Goal: Task Accomplishment & Management: Manage account settings

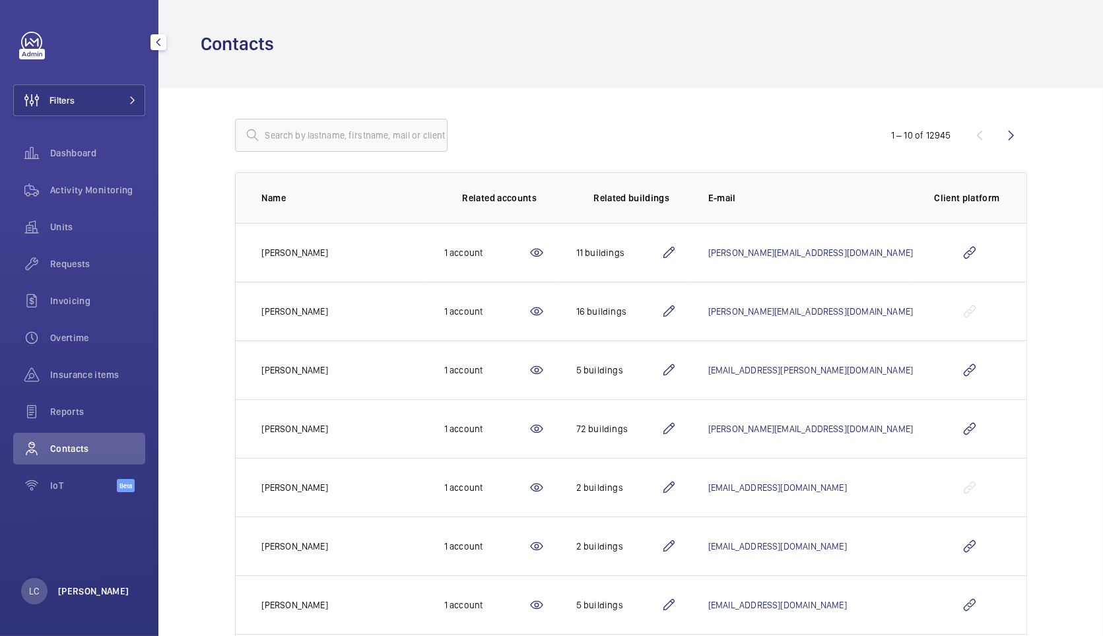
click at [81, 593] on p "[PERSON_NAME]" at bounding box center [93, 591] width 71 height 13
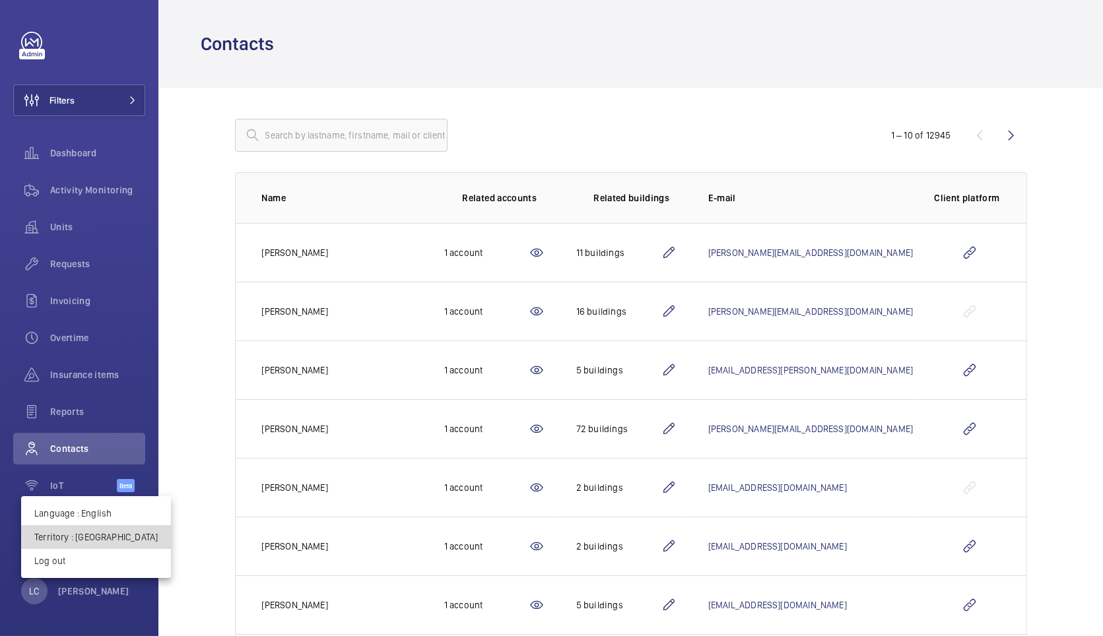
click at [102, 531] on p "Territory : [GEOGRAPHIC_DATA]" at bounding box center [95, 537] width 123 height 13
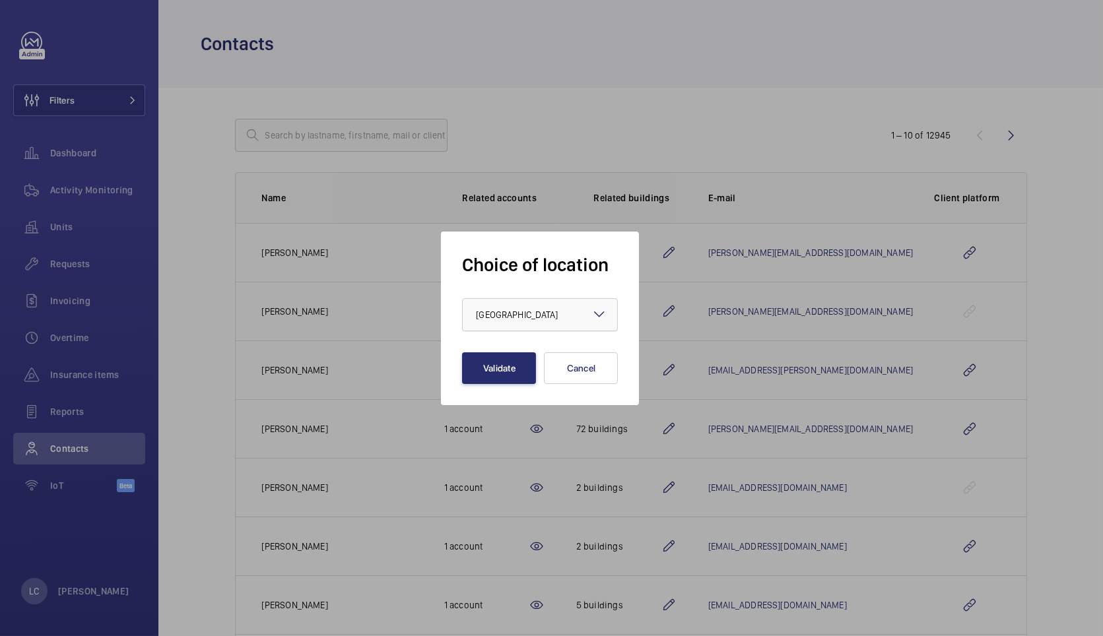
click at [482, 321] on div at bounding box center [540, 315] width 154 height 32
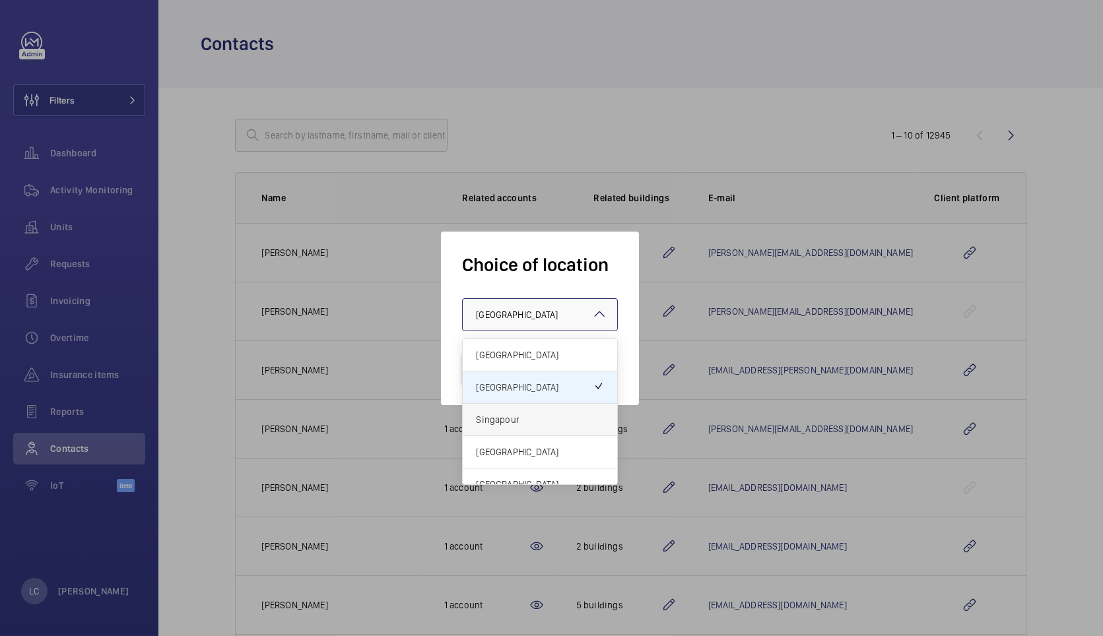
click at [511, 424] on span "Singapour" at bounding box center [540, 419] width 128 height 13
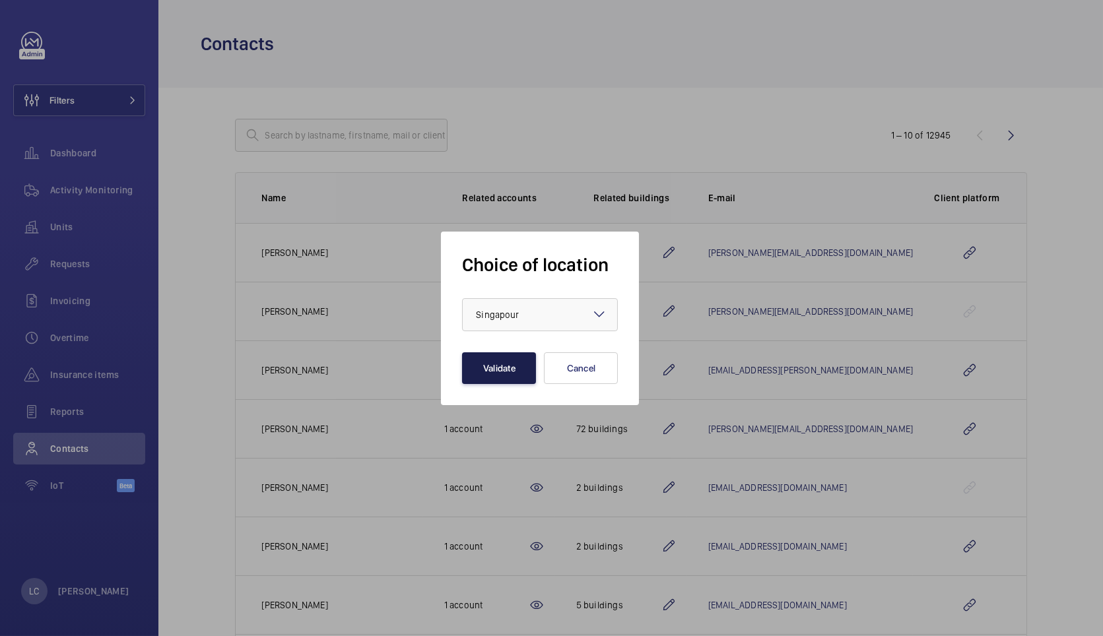
click at [498, 374] on button "Validate" at bounding box center [499, 368] width 74 height 32
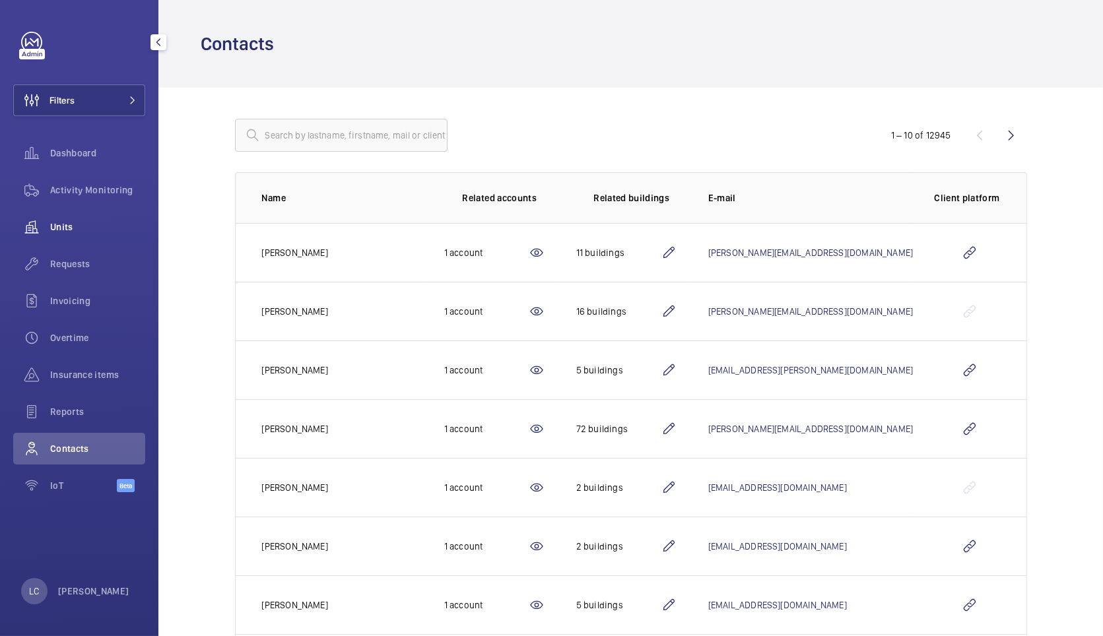
click at [62, 236] on div "Units" at bounding box center [79, 227] width 132 height 32
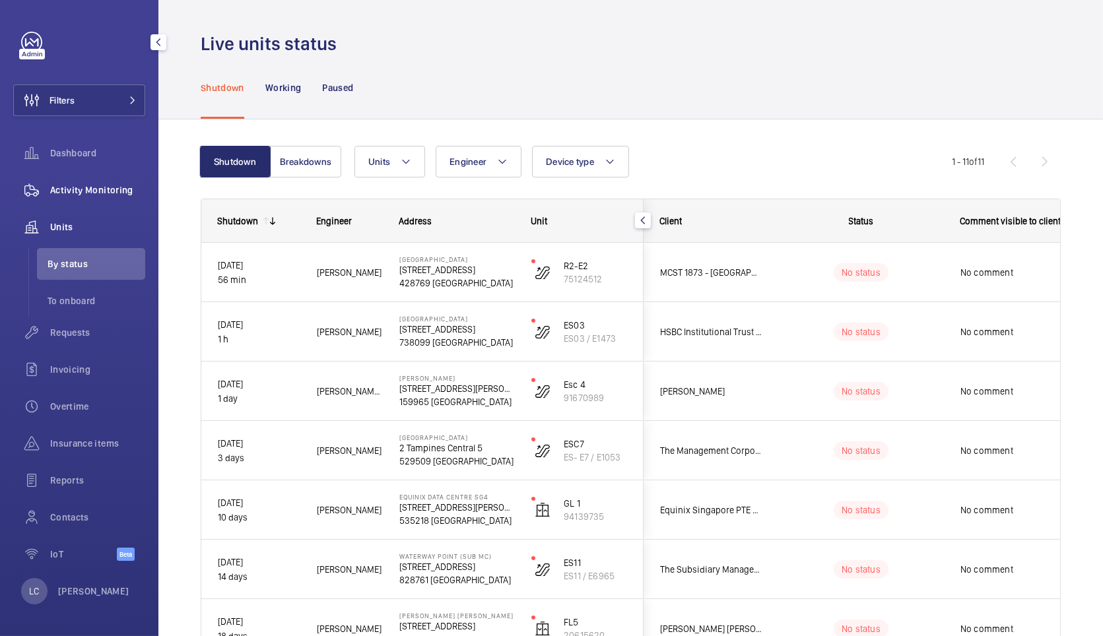
click at [83, 189] on span "Activity Monitoring" at bounding box center [97, 189] width 95 height 13
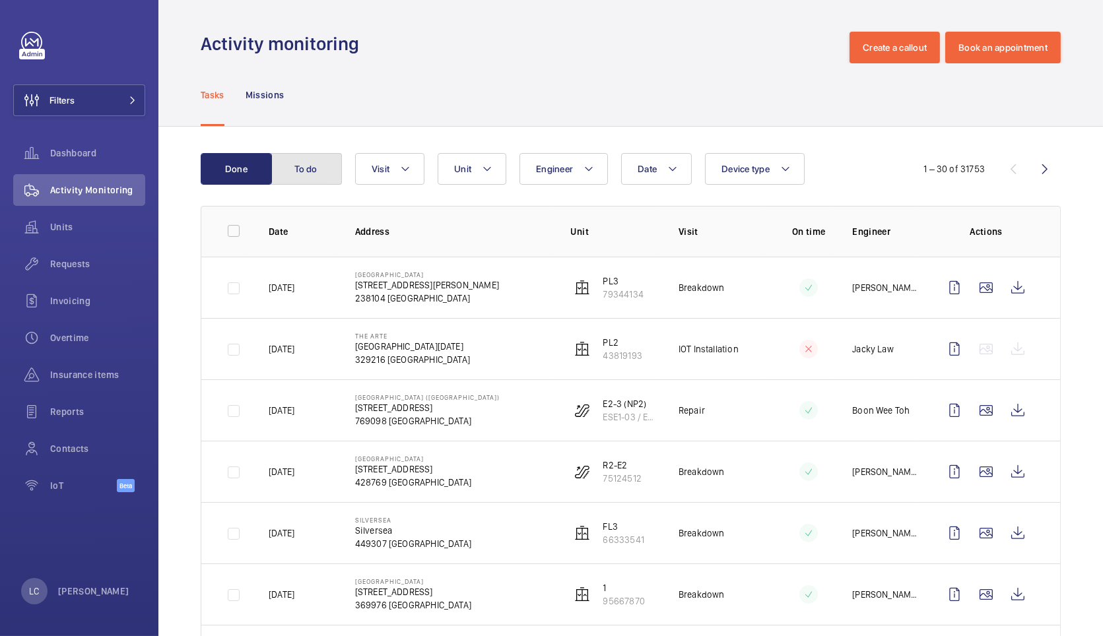
click at [304, 174] on button "To do" at bounding box center [306, 169] width 71 height 32
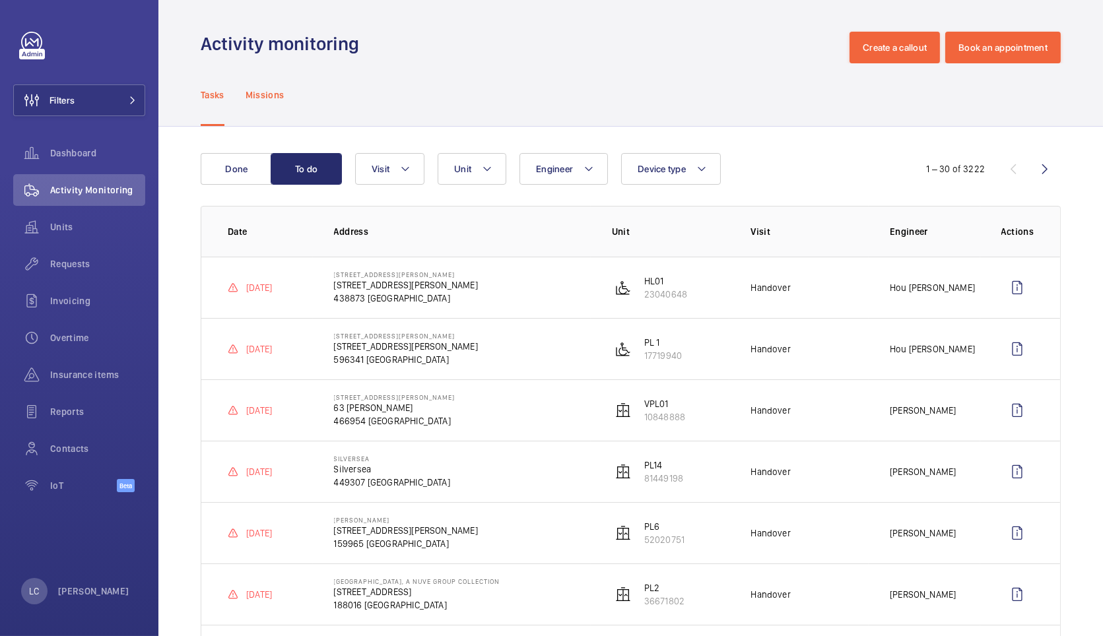
click at [270, 105] on div "Missions" at bounding box center [264, 94] width 39 height 63
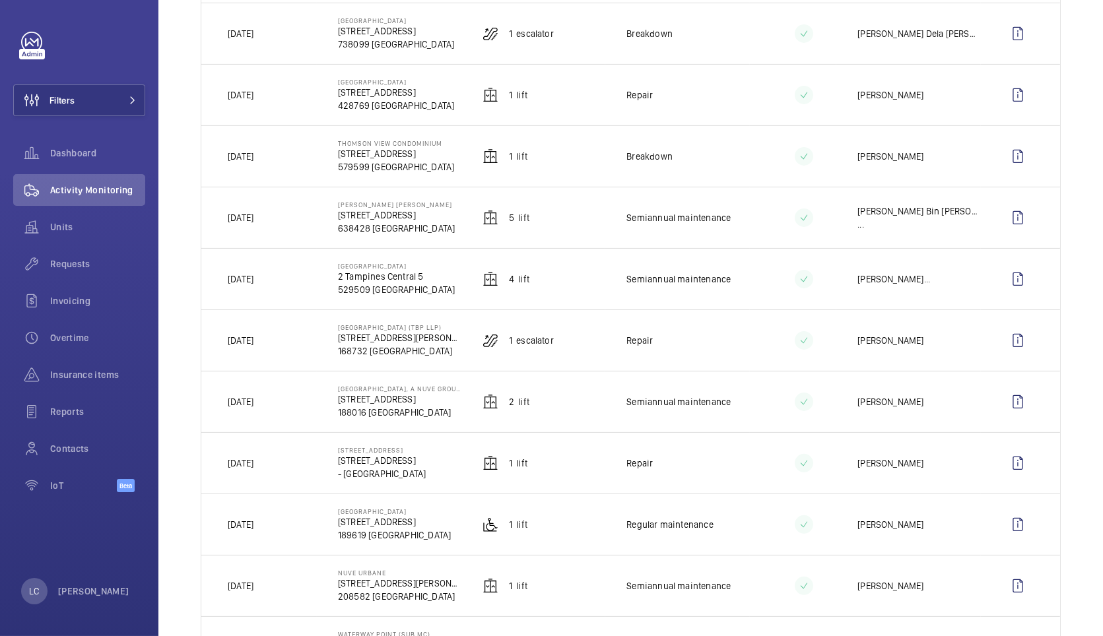
scroll to position [953, 0]
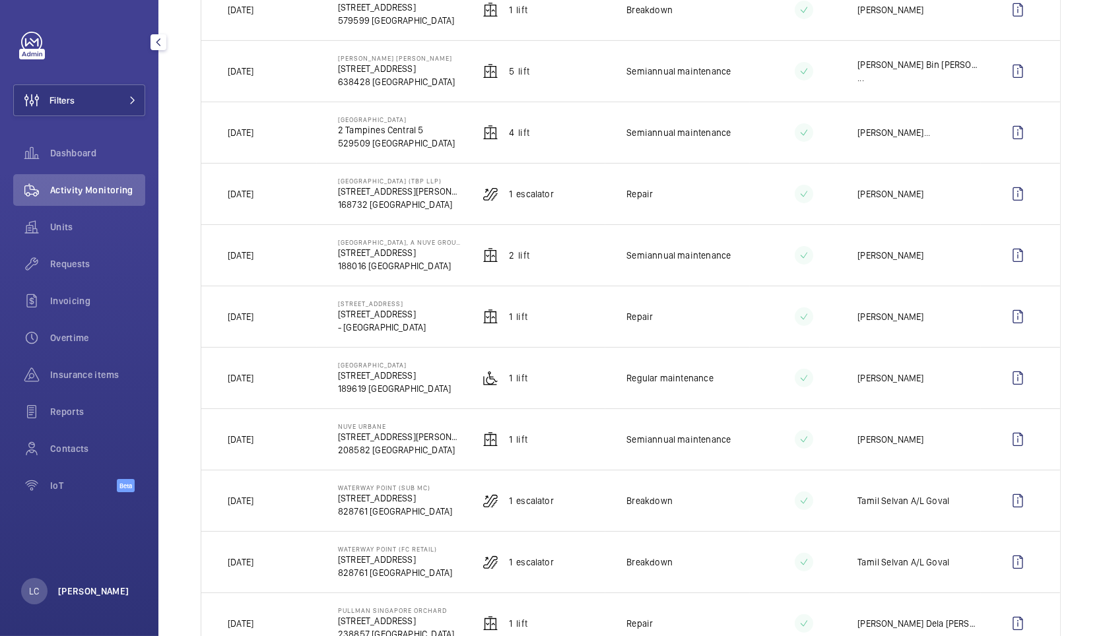
click at [77, 595] on p "[PERSON_NAME]" at bounding box center [93, 591] width 71 height 13
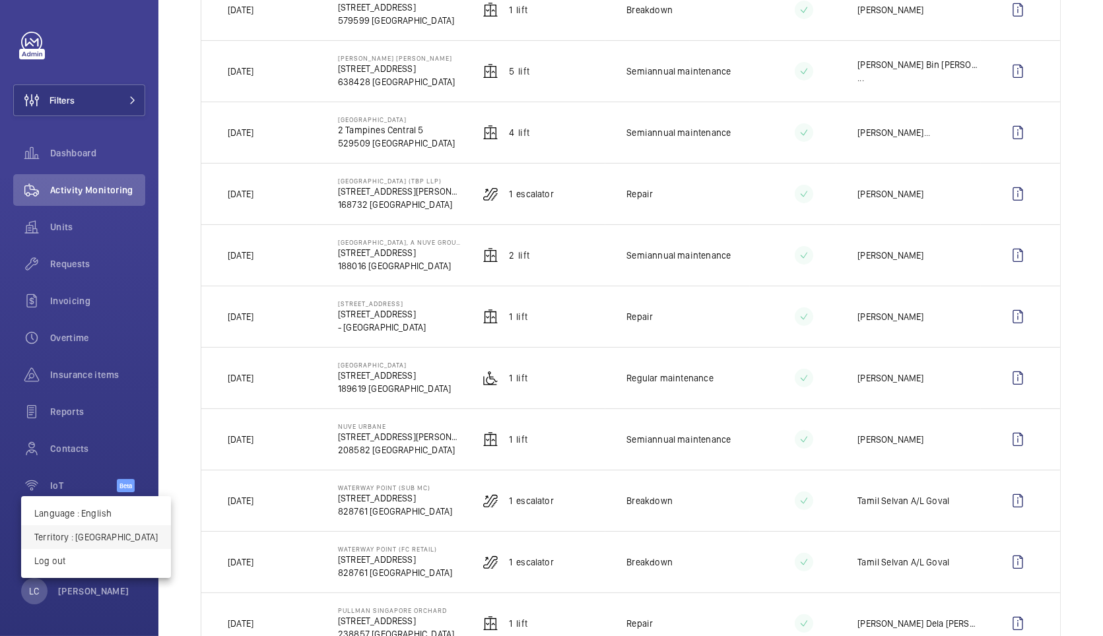
click at [81, 540] on p "Territory : Singapour" at bounding box center [95, 537] width 123 height 13
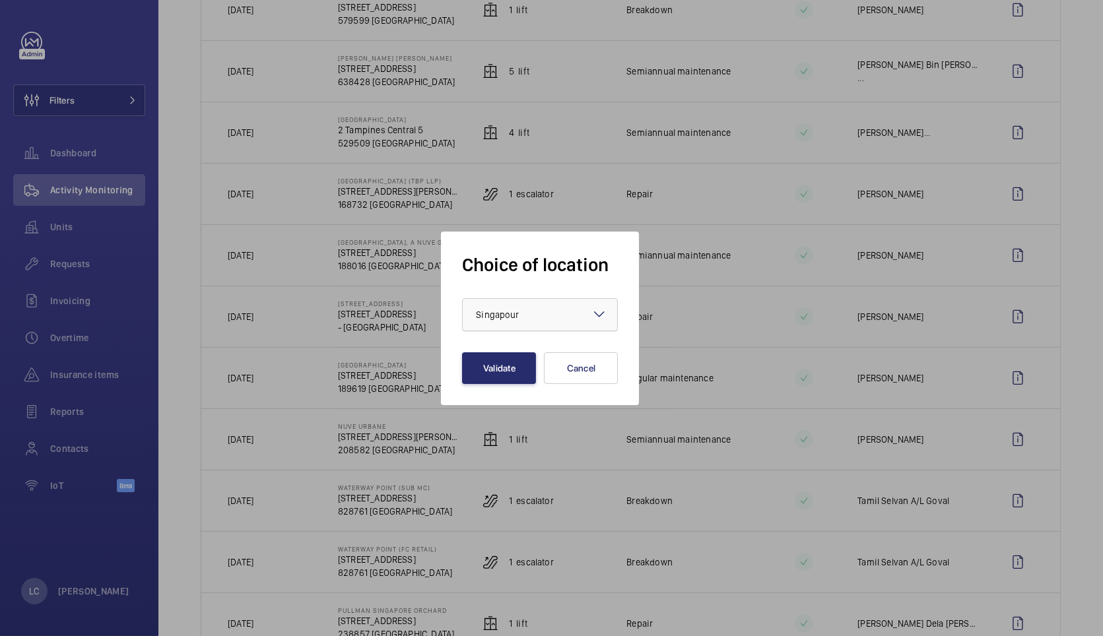
click at [572, 311] on div at bounding box center [540, 315] width 154 height 32
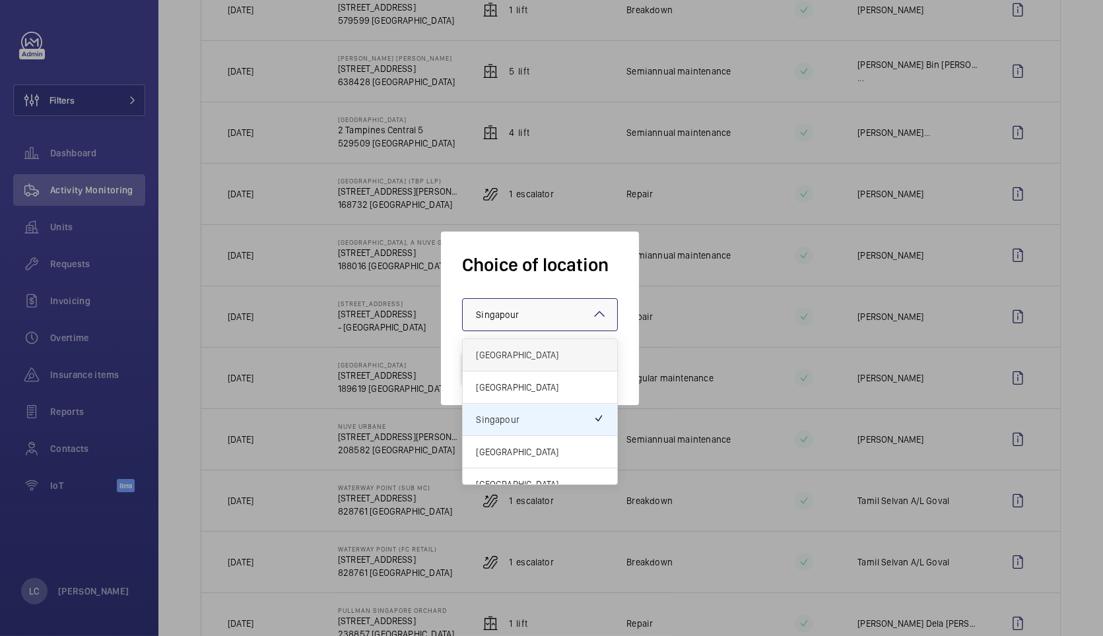
click at [569, 352] on span "[GEOGRAPHIC_DATA]" at bounding box center [540, 354] width 128 height 13
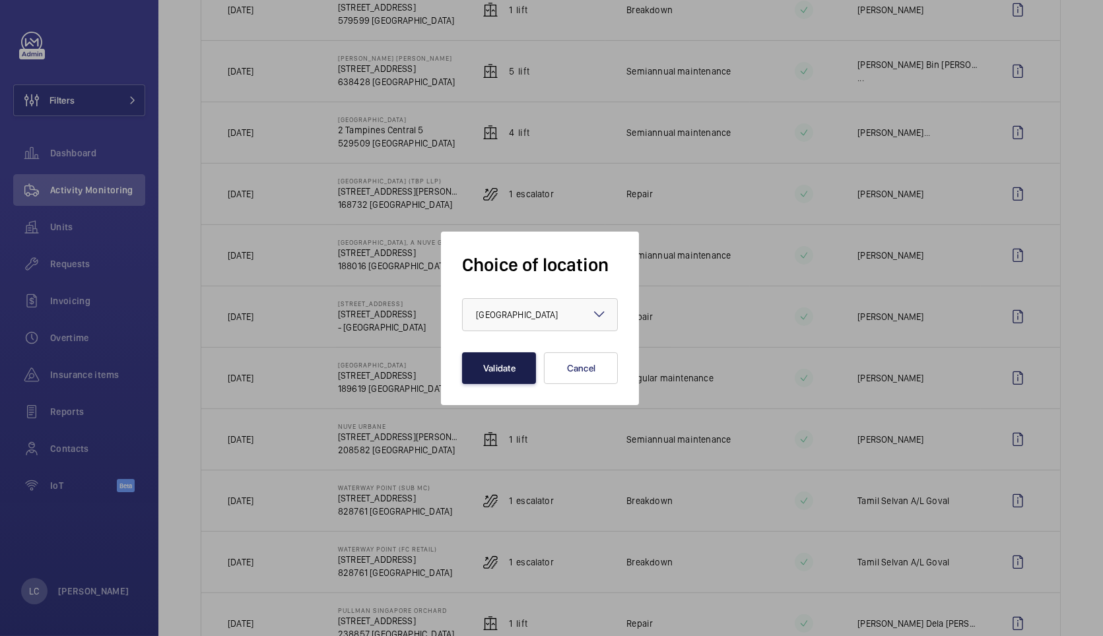
click at [492, 364] on button "Validate" at bounding box center [499, 368] width 74 height 32
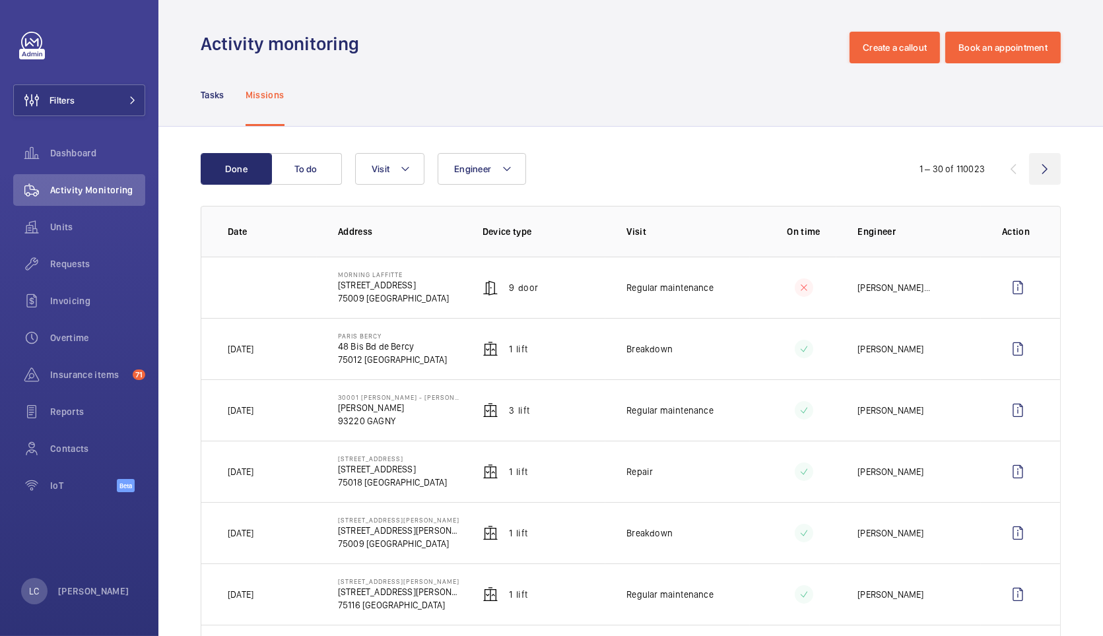
click at [1041, 168] on wm-front-icon-button at bounding box center [1045, 169] width 32 height 32
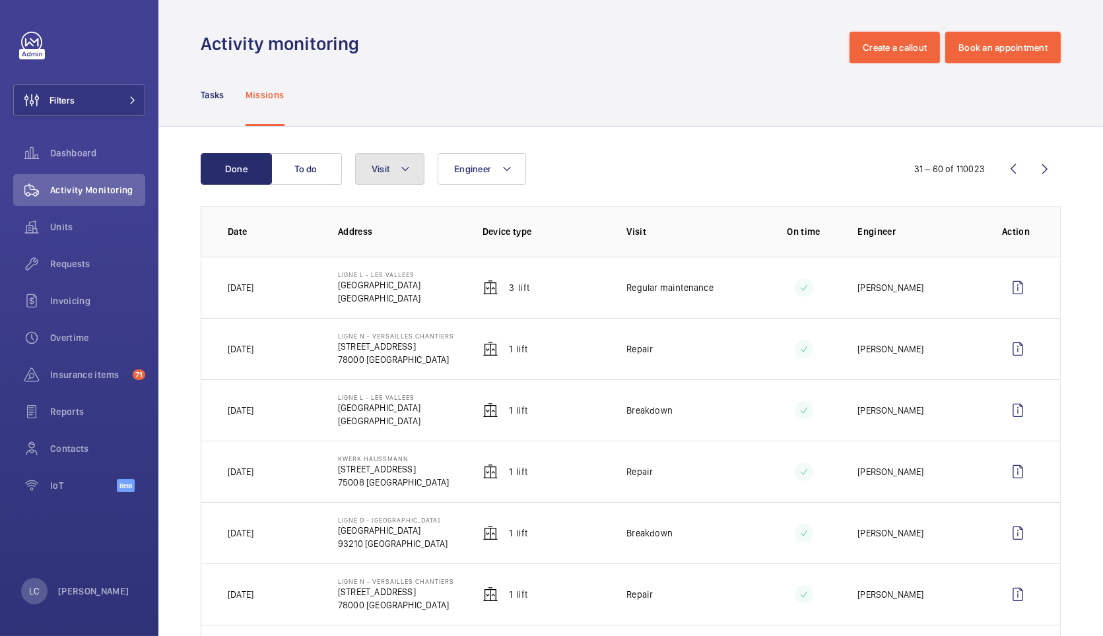
click at [411, 172] on button "Visit" at bounding box center [389, 169] width 69 height 32
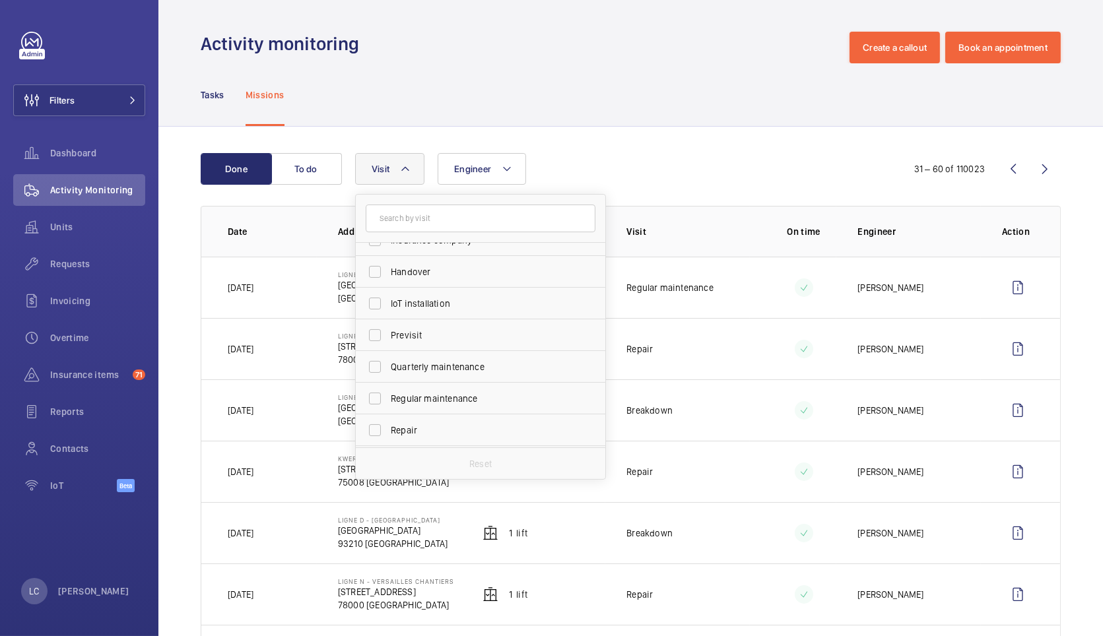
scroll to position [207, 0]
click at [449, 403] on span "Semiannual maintenance" at bounding box center [481, 400] width 181 height 13
click at [388, 403] on input "Semiannual maintenance" at bounding box center [375, 400] width 26 height 26
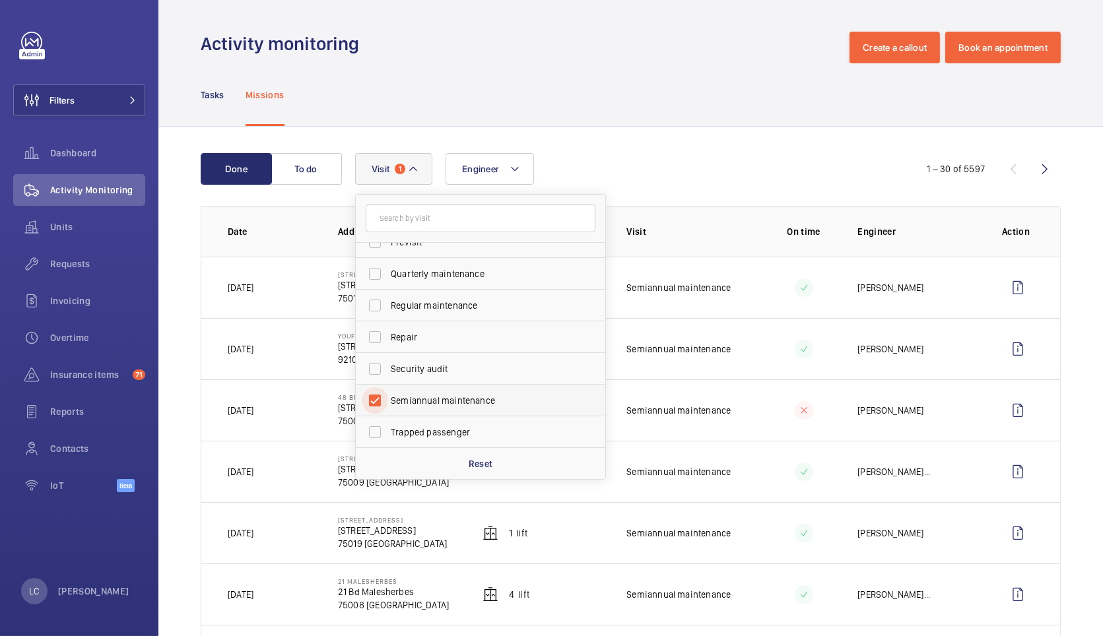
drag, startPoint x: 372, startPoint y: 403, endPoint x: 372, endPoint y: 387, distance: 16.5
click at [372, 402] on input "Semiannual maintenance" at bounding box center [375, 400] width 26 height 26
checkbox input "false"
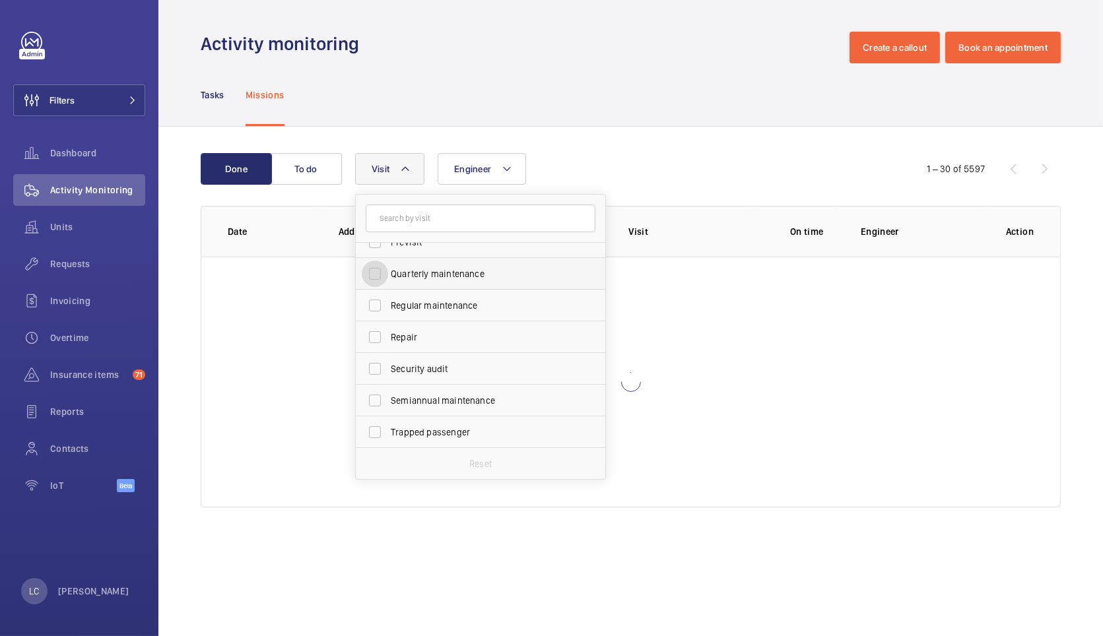
click at [374, 274] on input "Quarterly maintenance" at bounding box center [375, 274] width 26 height 26
checkbox input "true"
click at [379, 399] on input "Semiannual maintenance" at bounding box center [375, 400] width 26 height 26
checkbox input "true"
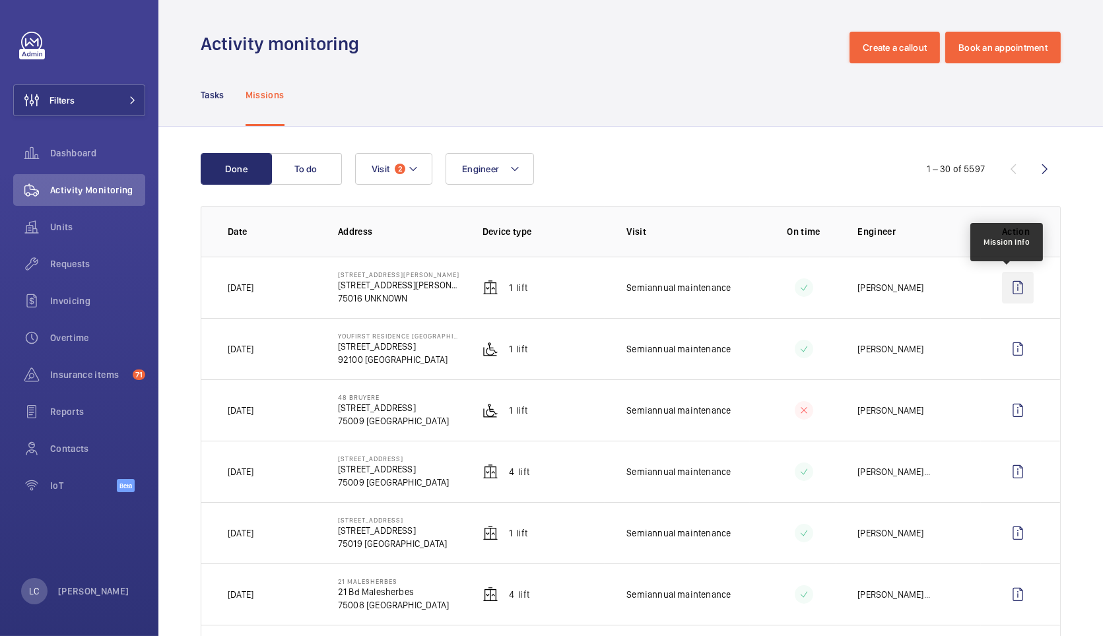
click at [1008, 280] on wm-front-icon-button at bounding box center [1018, 288] width 32 height 32
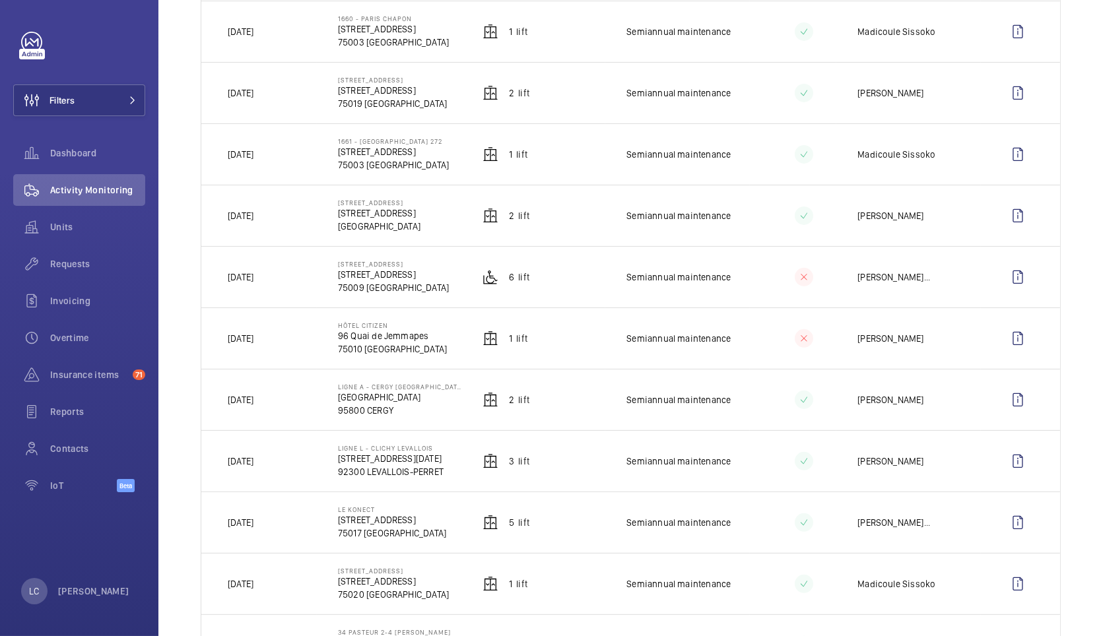
scroll to position [880, 0]
